Goal: Task Accomplishment & Management: Use online tool/utility

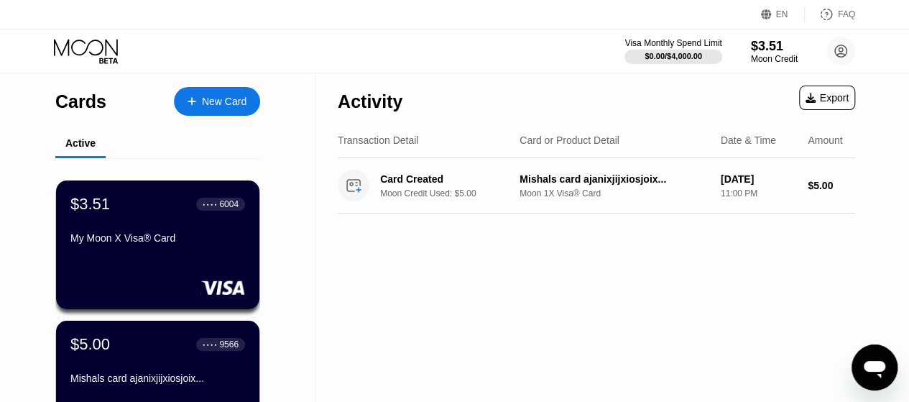
click at [206, 100] on div "New Card" at bounding box center [224, 102] width 45 height 12
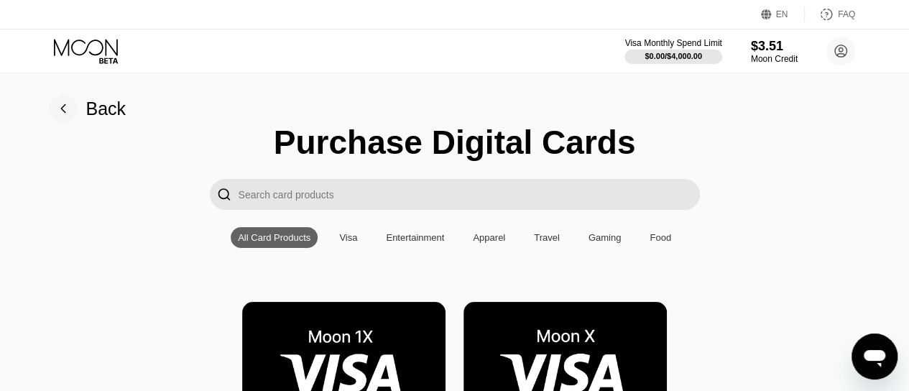
click at [499, 201] on input "Search card products" at bounding box center [469, 194] width 461 height 31
paste input "Our anonymized transaction database doesn’t show any successful authorizations …"
type input "Our anonymized transaction database doesn’t show any successful authorizations …"
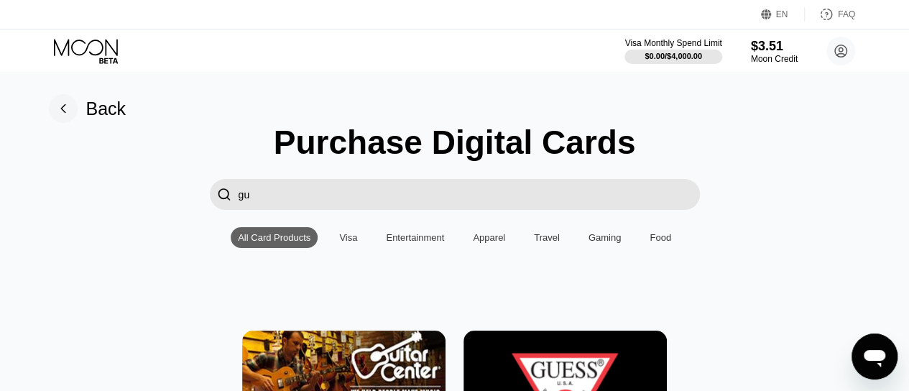
click at [497, 200] on input "gu" at bounding box center [469, 194] width 461 height 31
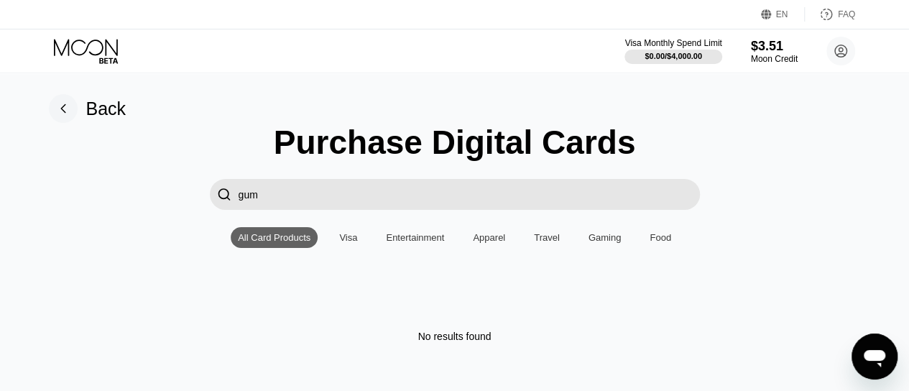
type input "gum"
